Goal: Task Accomplishment & Management: Manage account settings

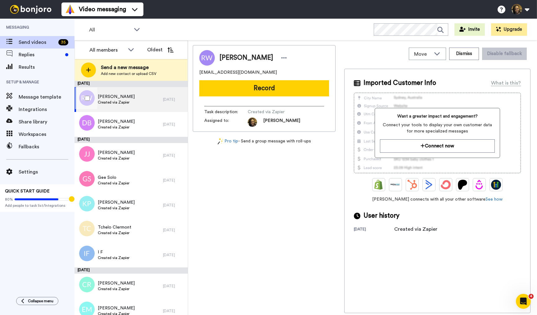
click at [140, 99] on div "[PERSON_NAME] Created via Zapier" at bounding box center [119, 99] width 89 height 25
drag, startPoint x: 252, startPoint y: 72, endPoint x: 210, endPoint y: 73, distance: 41.6
click at [198, 73] on div "[PERSON_NAME] [PERSON_NAME][EMAIL_ADDRESS][DOMAIN_NAME] Record Task description…" at bounding box center [264, 88] width 143 height 87
copy span "[EMAIL_ADDRESS][DOMAIN_NAME]"
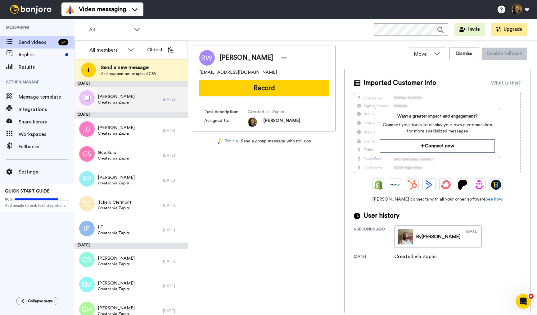
click at [138, 99] on div "[PERSON_NAME] Created via Zapier" at bounding box center [119, 99] width 89 height 25
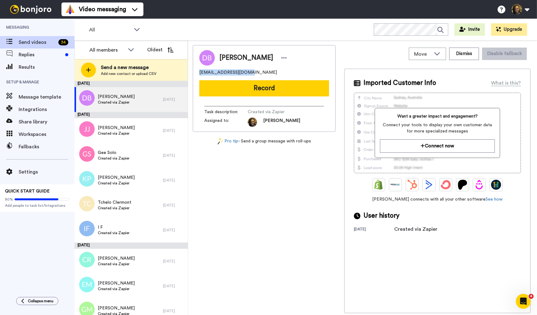
drag, startPoint x: 255, startPoint y: 73, endPoint x: 197, endPoint y: 71, distance: 58.1
click at [197, 71] on div "[PERSON_NAME] [PERSON_NAME][EMAIL_ADDRESS][DOMAIN_NAME] Record Task description…" at bounding box center [264, 88] width 143 height 87
copy span "[EMAIL_ADDRESS][DOMAIN_NAME]"
click at [281, 58] on icon at bounding box center [284, 58] width 6 height 6
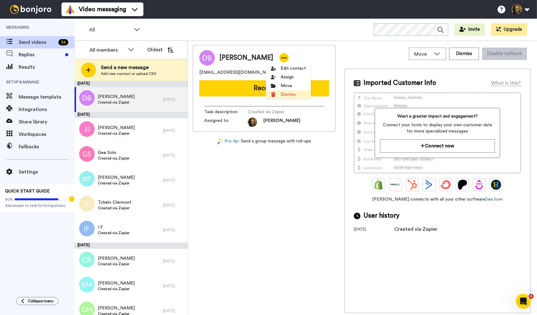
click at [296, 93] on li "Dismiss" at bounding box center [288, 94] width 45 height 9
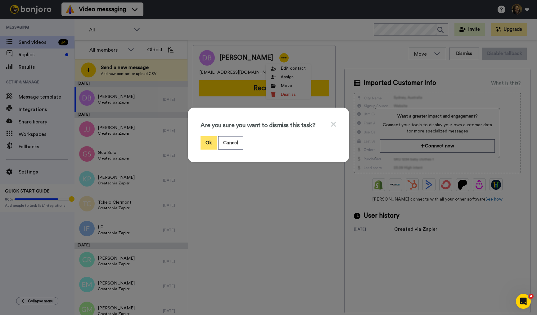
click at [208, 140] on button "Ok" at bounding box center [209, 142] width 16 height 13
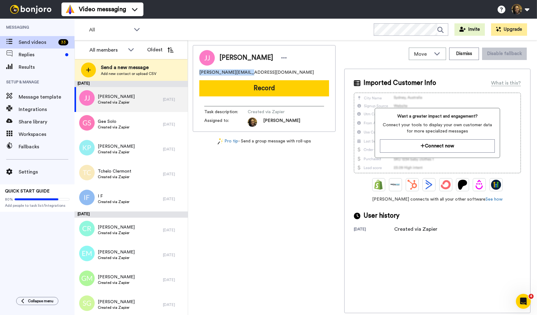
drag, startPoint x: 241, startPoint y: 71, endPoint x: 203, endPoint y: 72, distance: 38.2
click at [194, 70] on div "[PERSON_NAME] [PERSON_NAME][EMAIL_ADDRESS][DOMAIN_NAME] Record Task description…" at bounding box center [264, 88] width 143 height 87
copy span "[PERSON_NAME][EMAIL_ADDRESS][DOMAIN_NAME]"
drag, startPoint x: 264, startPoint y: 55, endPoint x: 258, endPoint y: 53, distance: 6.7
click at [281, 55] on icon at bounding box center [284, 58] width 6 height 6
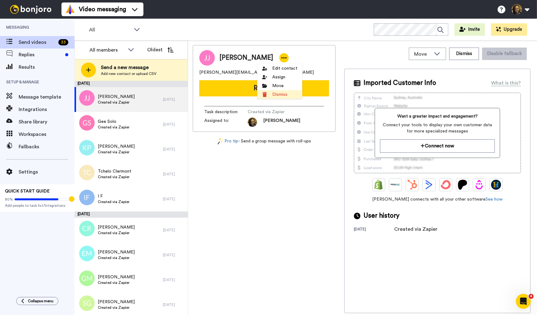
click at [285, 95] on li "Dismiss" at bounding box center [280, 94] width 45 height 9
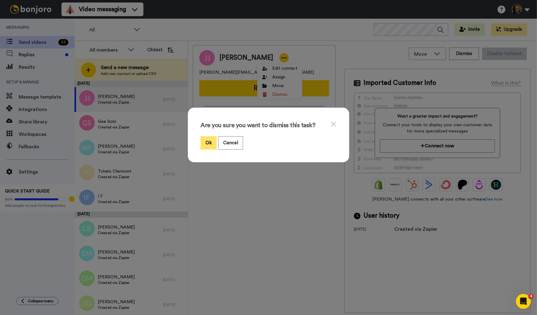
click at [204, 146] on button "Ok" at bounding box center [209, 142] width 16 height 13
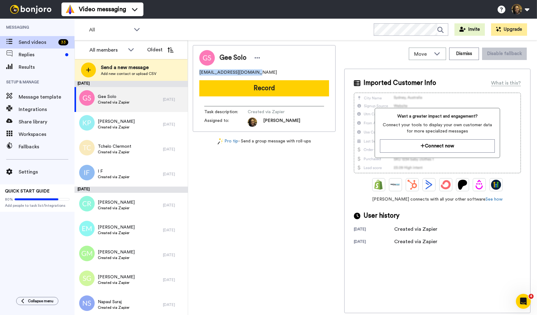
drag, startPoint x: 258, startPoint y: 72, endPoint x: 195, endPoint y: 71, distance: 63.1
click at [195, 71] on div "Gee Solo [EMAIL_ADDRESS][DOMAIN_NAME] Record Task description : Created via Zap…" at bounding box center [264, 88] width 143 height 87
copy span "[EMAIL_ADDRESS][DOMAIN_NAME]"
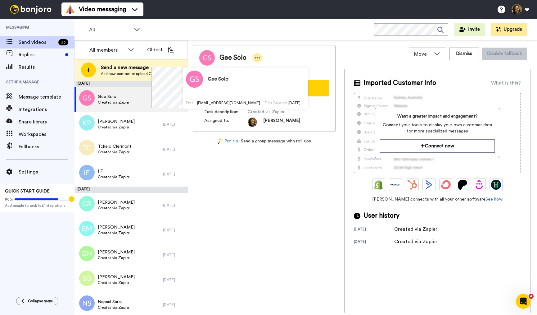
click at [256, 60] on icon at bounding box center [258, 58] width 6 height 6
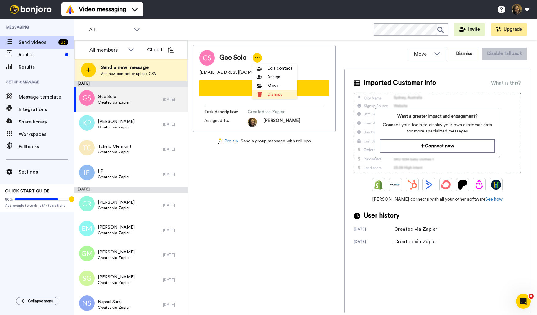
click at [265, 94] on li "Dismiss" at bounding box center [275, 94] width 45 height 9
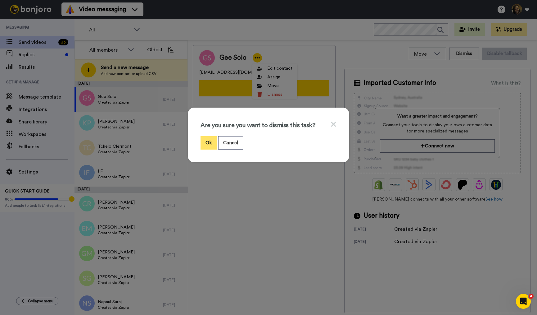
click at [208, 141] on button "Ok" at bounding box center [209, 142] width 16 height 13
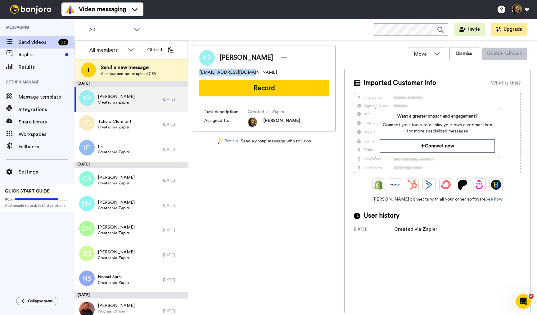
drag, startPoint x: 249, startPoint y: 72, endPoint x: 193, endPoint y: 69, distance: 56.3
click at [193, 69] on div "[PERSON_NAME] [EMAIL_ADDRESS][DOMAIN_NAME] Record Task description : Created vi…" at bounding box center [264, 88] width 143 height 87
copy span "[EMAIL_ADDRESS][DOMAIN_NAME]"
click at [280, 62] on div at bounding box center [284, 57] width 9 height 9
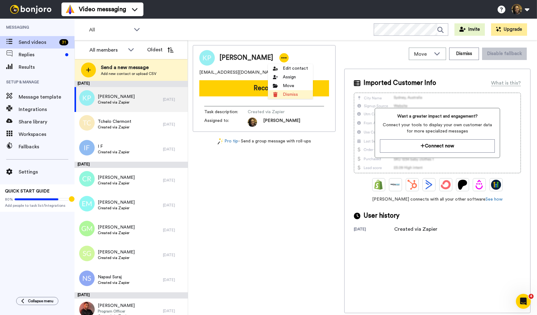
click at [292, 95] on li "Dismiss" at bounding box center [290, 94] width 45 height 9
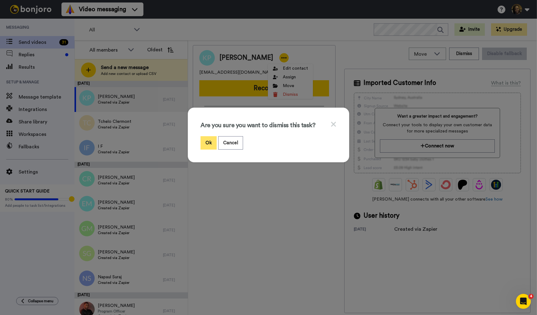
click at [212, 143] on button "Ok" at bounding box center [209, 142] width 16 height 13
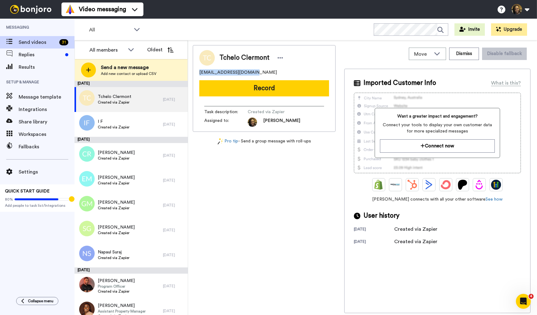
drag, startPoint x: 255, startPoint y: 72, endPoint x: 197, endPoint y: 71, distance: 58.1
click at [197, 71] on div "Tchelo Clermont [EMAIL_ADDRESS][DOMAIN_NAME] Record Task description : Created …" at bounding box center [264, 88] width 143 height 87
copy span "[EMAIL_ADDRESS][DOMAIN_NAME]"
click at [278, 60] on icon at bounding box center [281, 58] width 6 height 6
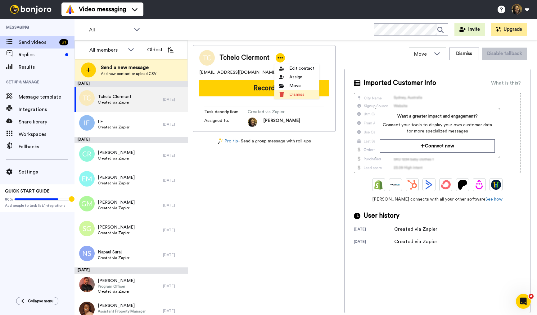
click at [294, 94] on li "Dismiss" at bounding box center [297, 94] width 45 height 9
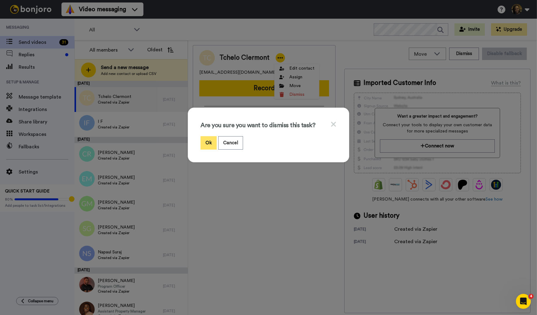
click at [209, 140] on button "Ok" at bounding box center [209, 142] width 16 height 13
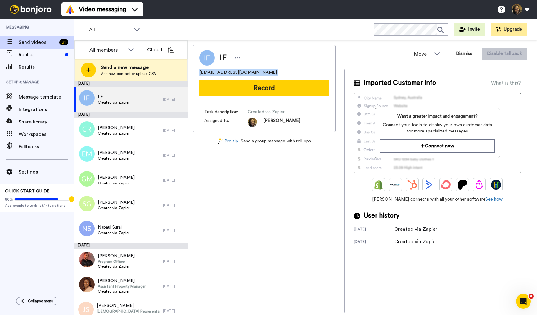
drag, startPoint x: 239, startPoint y: 75, endPoint x: 201, endPoint y: 74, distance: 37.9
click at [195, 74] on div "I F [EMAIL_ADDRESS][DOMAIN_NAME] Record Task description : Created via Zapier A…" at bounding box center [264, 88] width 143 height 87
copy span "[EMAIL_ADDRESS][DOMAIN_NAME]"
click at [238, 61] on icon at bounding box center [238, 58] width 6 height 6
click at [254, 95] on li "Dismiss" at bounding box center [255, 94] width 45 height 9
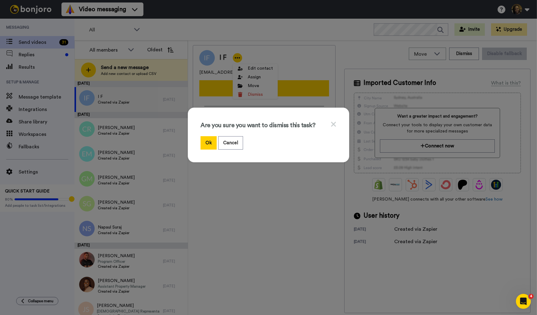
drag, startPoint x: 204, startPoint y: 141, endPoint x: 199, endPoint y: 136, distance: 7.3
click at [204, 141] on button "Ok" at bounding box center [209, 142] width 16 height 13
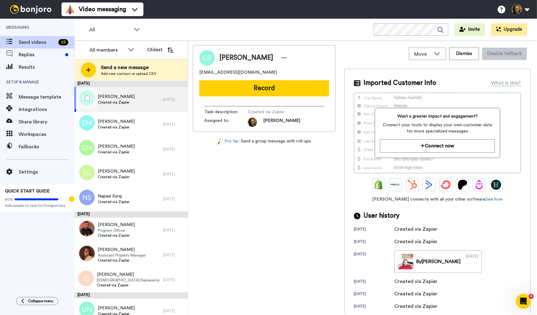
click at [135, 102] on span "Created via Zapier" at bounding box center [116, 102] width 37 height 5
drag, startPoint x: 251, startPoint y: 70, endPoint x: 197, endPoint y: 71, distance: 53.8
click at [197, 71] on div "[PERSON_NAME] [EMAIL_ADDRESS][DOMAIN_NAME] Record Task description : Created vi…" at bounding box center [264, 88] width 143 height 87
copy span "[EMAIL_ADDRESS][DOMAIN_NAME]"
click at [286, 58] on icon at bounding box center [284, 58] width 6 height 6
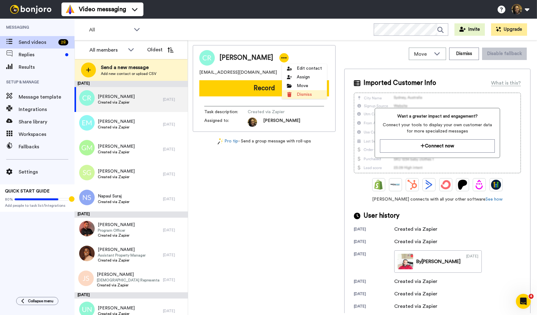
click at [303, 93] on li "Dismiss" at bounding box center [304, 94] width 45 height 9
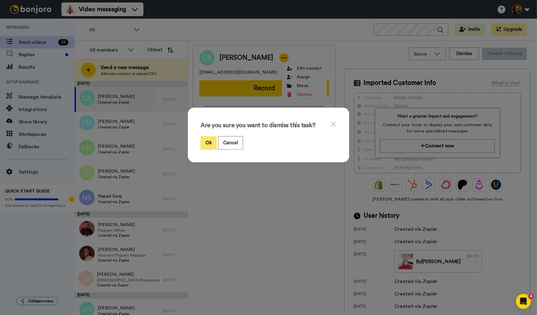
click at [206, 140] on button "Ok" at bounding box center [209, 142] width 16 height 13
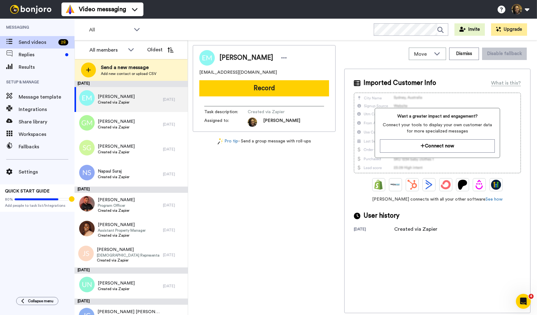
drag, startPoint x: 273, startPoint y: 72, endPoint x: 199, endPoint y: 72, distance: 73.6
click at [198, 72] on div "[PERSON_NAME] [EMAIL_ADDRESS][DOMAIN_NAME] Record Task description : Created vi…" at bounding box center [264, 88] width 143 height 87
copy span "[EMAIL_ADDRESS][DOMAIN_NAME]"
drag, startPoint x: 139, startPoint y: 122, endPoint x: 153, endPoint y: 122, distance: 13.7
click at [139, 122] on div "[PERSON_NAME] Created via Zapier" at bounding box center [119, 124] width 89 height 25
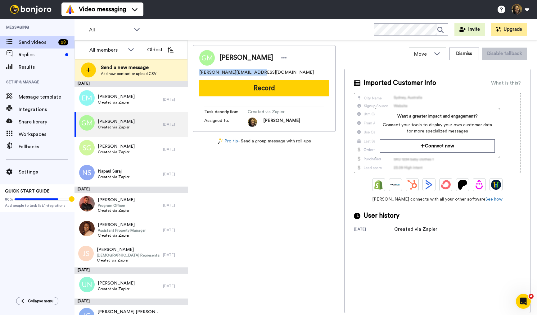
drag, startPoint x: 253, startPoint y: 72, endPoint x: 192, endPoint y: 73, distance: 60.3
click at [192, 73] on div "Move WORKSPACES View all Onboarding New Member + Add a new workspace Dismiss Di…" at bounding box center [362, 177] width 349 height 274
copy span "[PERSON_NAME][EMAIL_ADDRESS][DOMAIN_NAME]"
